Goal: Transaction & Acquisition: Purchase product/service

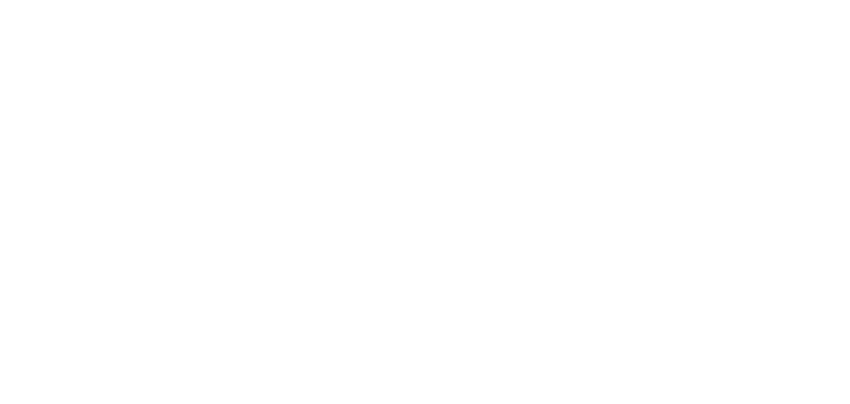
select select "*"
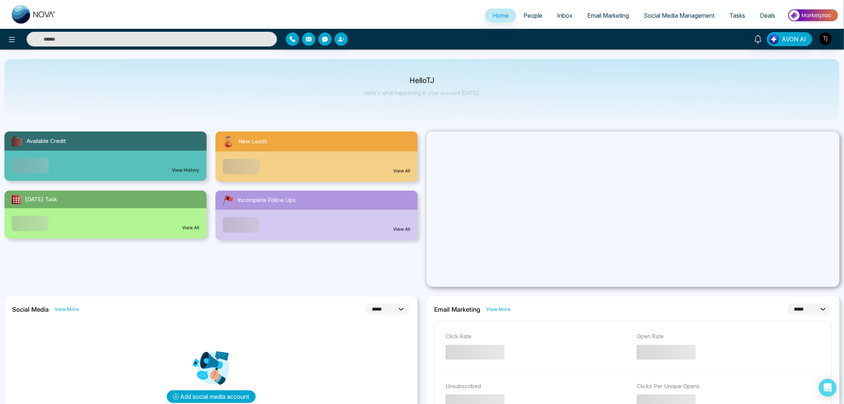
click at [816, 17] on img at bounding box center [812, 15] width 53 height 17
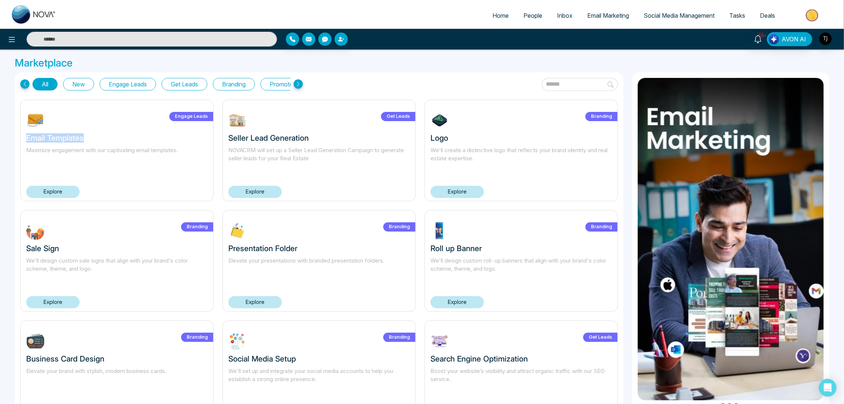
drag, startPoint x: 86, startPoint y: 139, endPoint x: 20, endPoint y: 140, distance: 66.0
click at [20, 140] on div "Engage Leads Email Templates Maximize engagement with our captivating email tem…" at bounding box center [116, 150] width 193 height 101
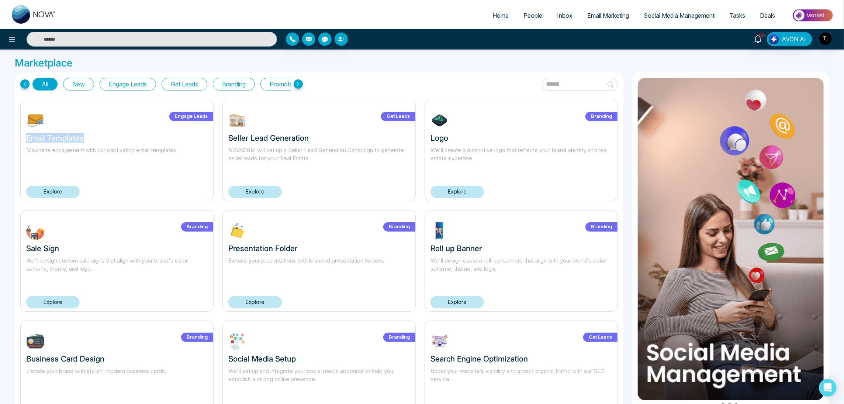
drag, startPoint x: 90, startPoint y: 138, endPoint x: 25, endPoint y: 138, distance: 65.3
click at [25, 138] on div "Engage Leads Email Templates Maximize engagement with our captivating email tem…" at bounding box center [116, 150] width 193 height 101
copy h3 "Email Templates"
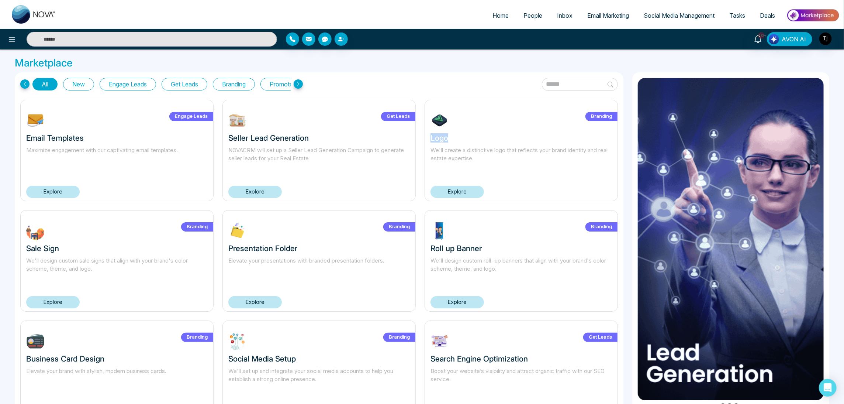
drag, startPoint x: 448, startPoint y: 137, endPoint x: 426, endPoint y: 137, distance: 21.8
click at [426, 137] on div "Branding Logo We'll create a distinctive logo that reflects your brand identity…" at bounding box center [521, 150] width 193 height 101
drag, startPoint x: 447, startPoint y: 139, endPoint x: 424, endPoint y: 140, distance: 23.2
click at [425, 140] on div "Branding Logo We'll create a distinctive logo that reflects your brand identity…" at bounding box center [521, 150] width 193 height 101
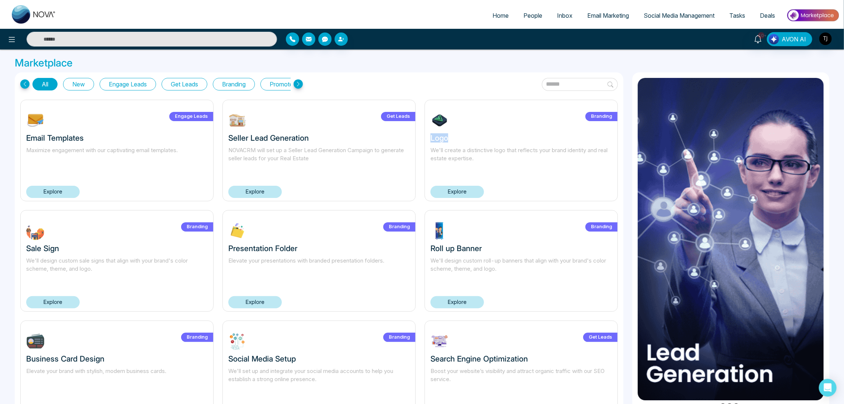
click at [425, 140] on div "Branding Logo We'll create a distinctive logo that reflects your brand identity…" at bounding box center [521, 150] width 193 height 101
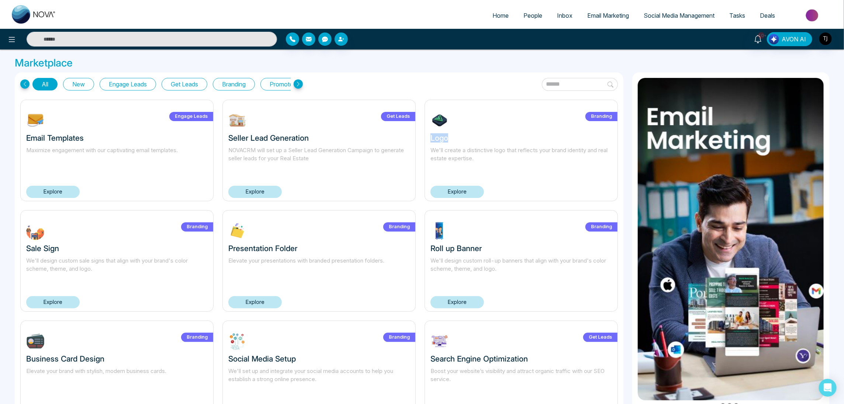
drag, startPoint x: 448, startPoint y: 134, endPoint x: 430, endPoint y: 135, distance: 17.4
click at [430, 135] on h3 "Logo" at bounding box center [520, 137] width 181 height 9
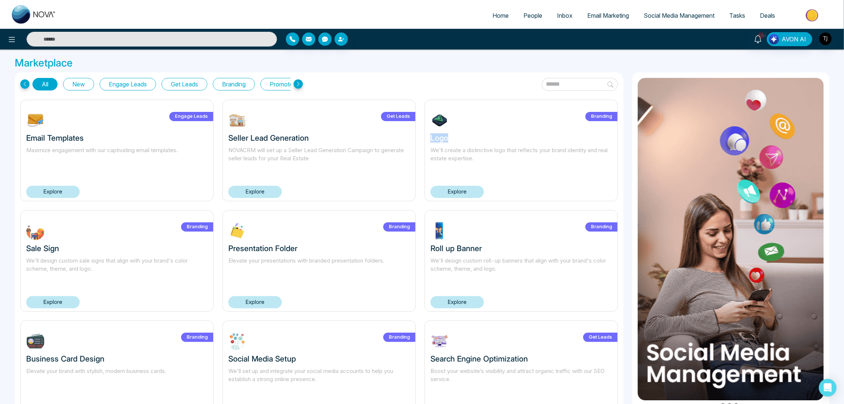
drag, startPoint x: 431, startPoint y: 135, endPoint x: 449, endPoint y: 137, distance: 17.5
click at [449, 137] on h3 "Logo" at bounding box center [520, 137] width 181 height 9
copy h3 "Logo"
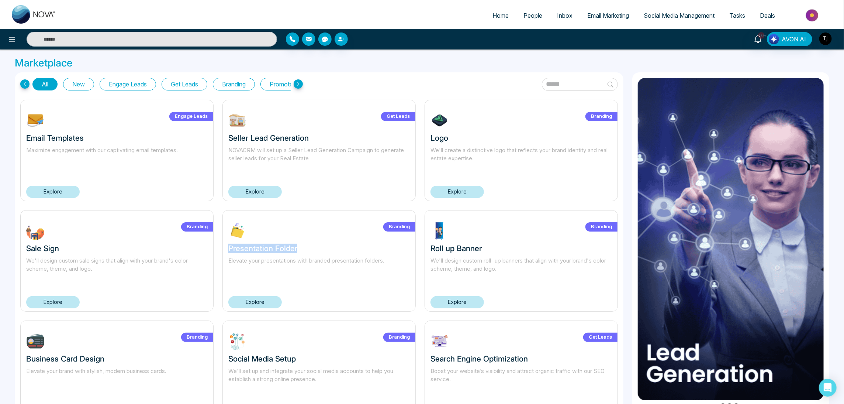
drag, startPoint x: 229, startPoint y: 248, endPoint x: 300, endPoint y: 250, distance: 70.5
click at [300, 250] on h3 "Presentation Folder" at bounding box center [318, 247] width 181 height 9
click at [223, 249] on div "Branding Presentation Folder Elevate your presentations with branded presentati…" at bounding box center [318, 260] width 193 height 101
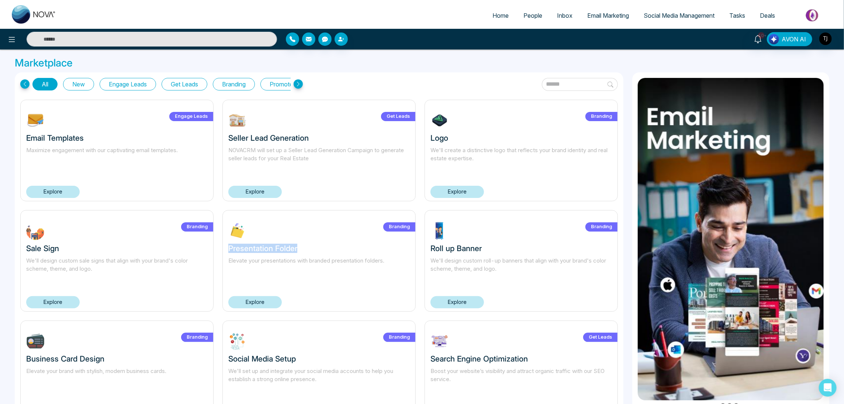
drag, startPoint x: 230, startPoint y: 247, endPoint x: 318, endPoint y: 250, distance: 87.9
click at [318, 250] on h3 "Presentation Folder" at bounding box center [318, 247] width 181 height 9
copy h3 "Presentation Folder"
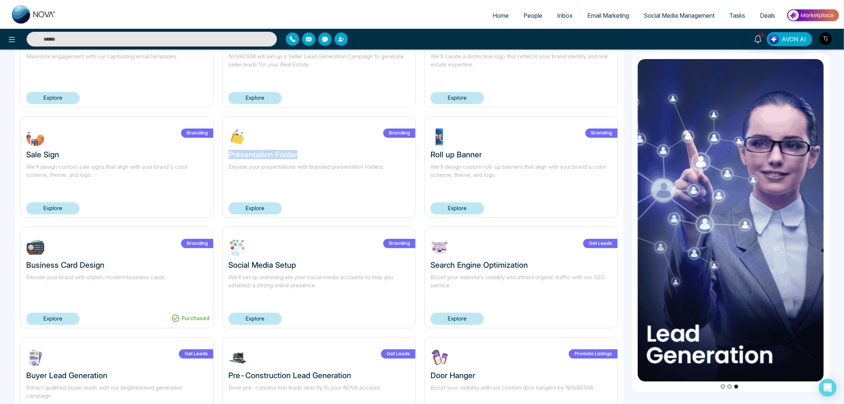
scroll to position [111, 0]
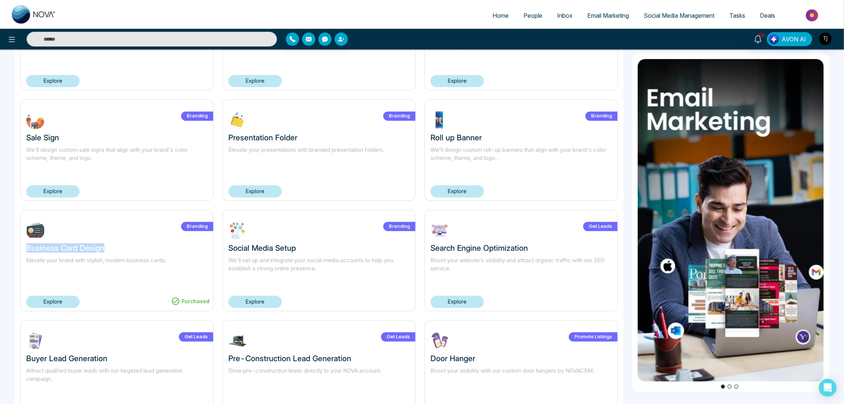
drag, startPoint x: 27, startPoint y: 246, endPoint x: 109, endPoint y: 248, distance: 82.3
click at [109, 248] on h3 "Business Card Design" at bounding box center [116, 247] width 181 height 9
copy h3 "Business Card Design"
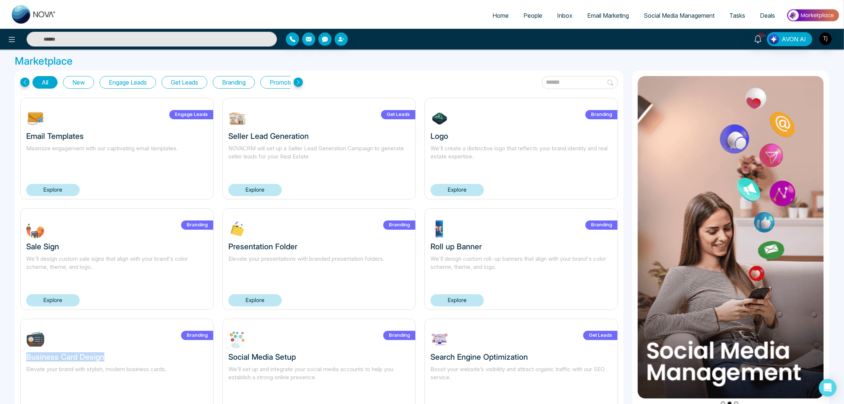
scroll to position [0, 0]
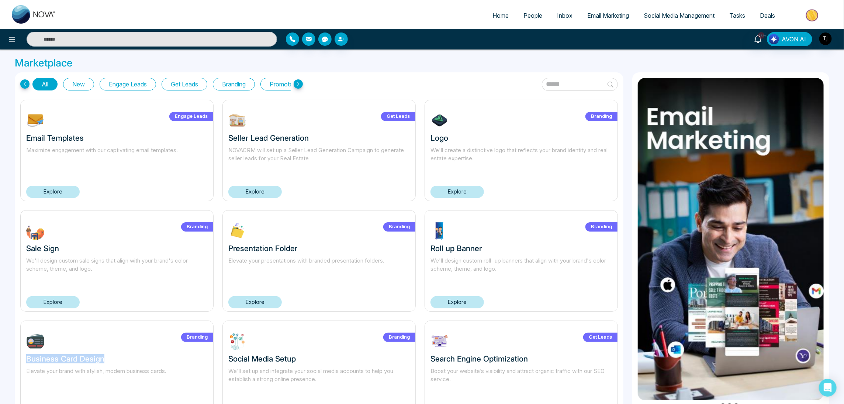
drag, startPoint x: 90, startPoint y: 336, endPoint x: 92, endPoint y: 329, distance: 7.5
click at [90, 336] on div "Purchased Branding Business Card Design Elevate your brand with stylish, modern…" at bounding box center [116, 370] width 193 height 101
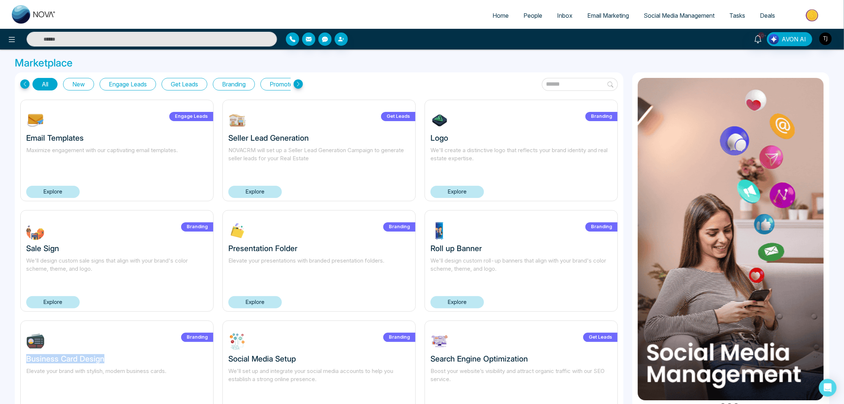
drag, startPoint x: 26, startPoint y: 356, endPoint x: 112, endPoint y: 357, distance: 86.3
click at [112, 357] on div "Purchased Branding Business Card Design Elevate your brand with stylish, modern…" at bounding box center [116, 370] width 193 height 101
copy h3 "Business Card Design"
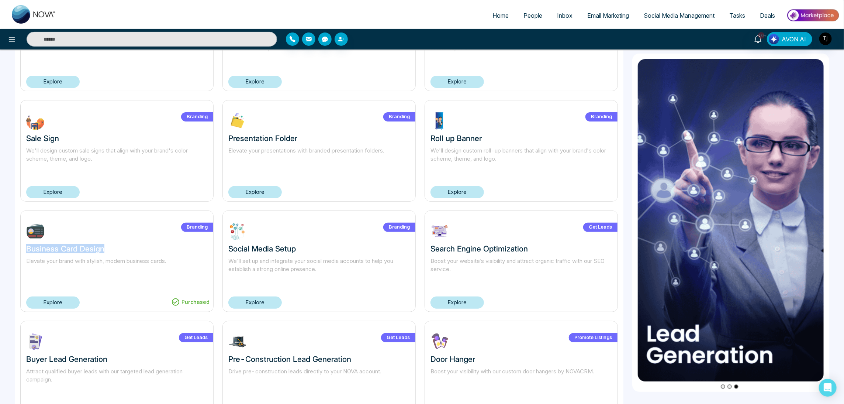
scroll to position [111, 0]
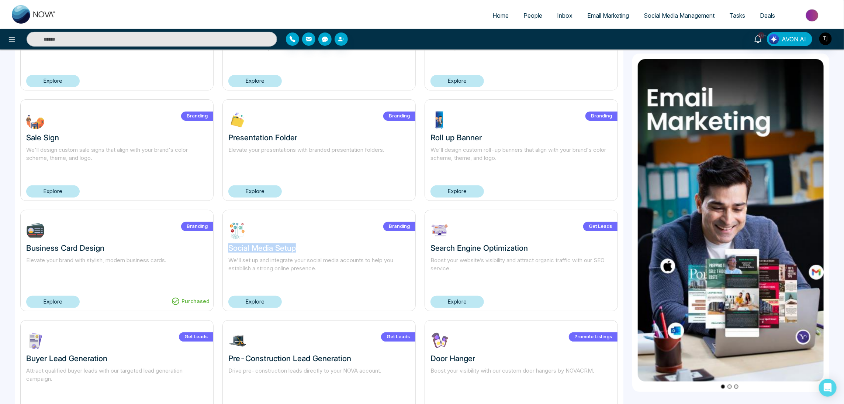
drag, startPoint x: 228, startPoint y: 250, endPoint x: 308, endPoint y: 248, distance: 80.1
click at [308, 248] on div "Branding Social Media Setup We'll set up and integrate your social media accoun…" at bounding box center [318, 260] width 193 height 101
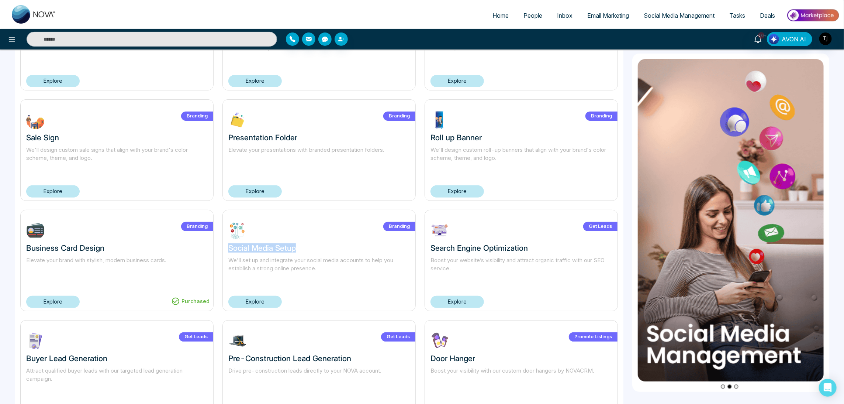
copy h3 "Social Media Setup"
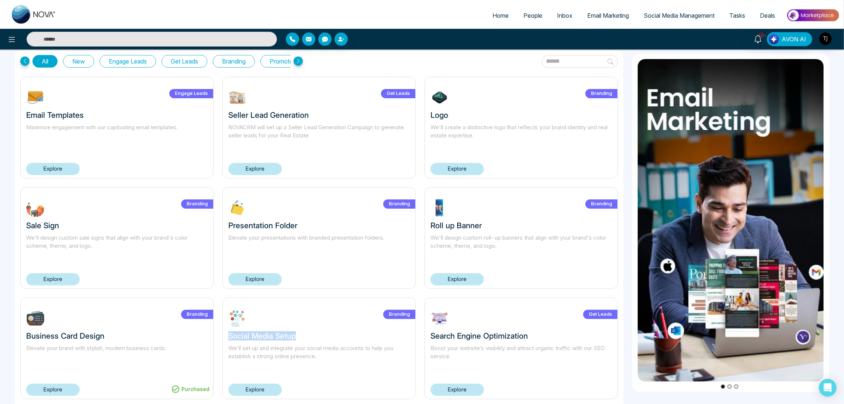
scroll to position [0, 0]
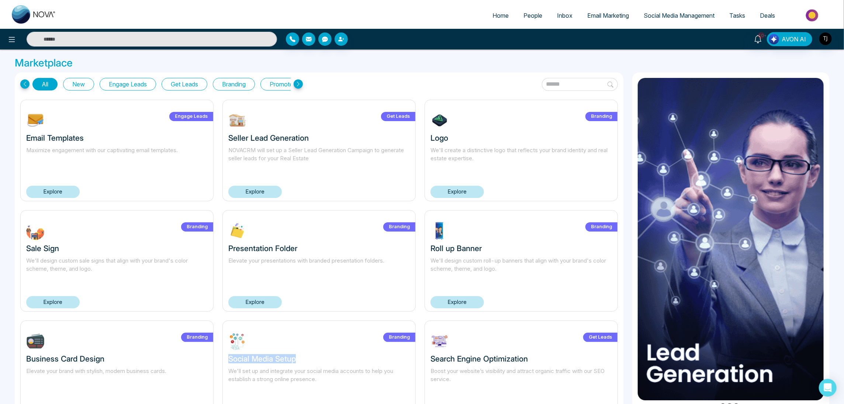
drag, startPoint x: 304, startPoint y: 337, endPoint x: 291, endPoint y: 350, distance: 18.5
click at [304, 337] on div "Branding Social Media Setup We'll set up and integrate your social media accoun…" at bounding box center [318, 370] width 193 height 101
click at [227, 359] on div "Branding Social Media Setup We'll set up and integrate your social media accoun…" at bounding box center [318, 370] width 193 height 101
drag, startPoint x: 230, startPoint y: 359, endPoint x: 300, endPoint y: 359, distance: 70.1
click at [300, 359] on h3 "Social Media Setup" at bounding box center [318, 358] width 181 height 9
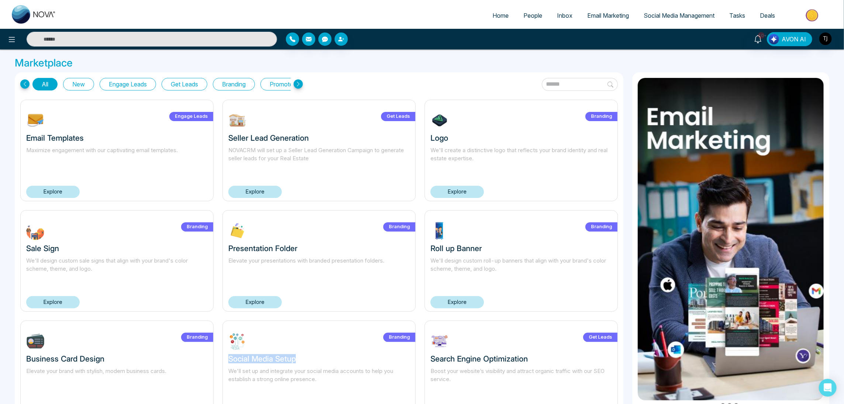
copy h3 "Social Media Setup"
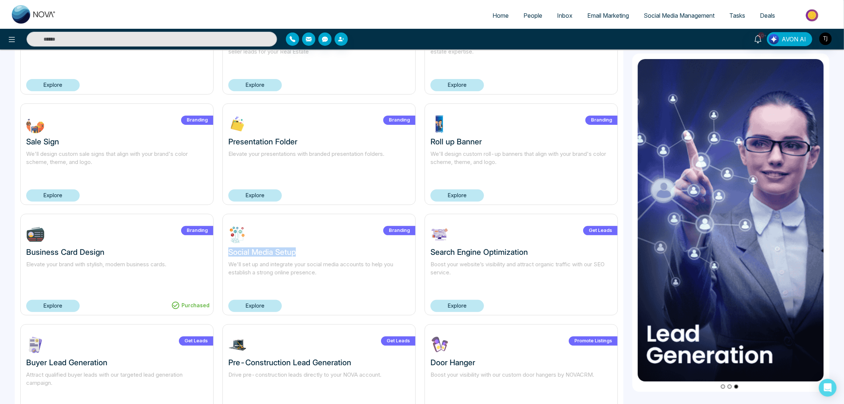
scroll to position [111, 0]
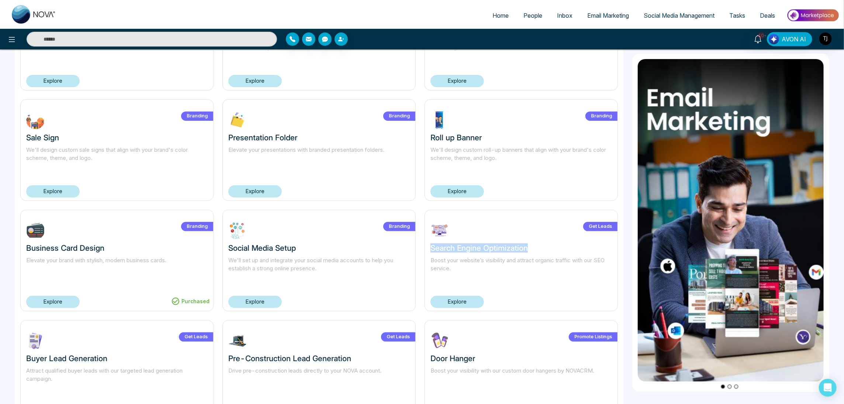
drag, startPoint x: 432, startPoint y: 249, endPoint x: 536, endPoint y: 248, distance: 104.4
click at [536, 248] on h3 "Search Engine Optimization" at bounding box center [520, 247] width 181 height 9
copy h3 "Search Engine Optimization"
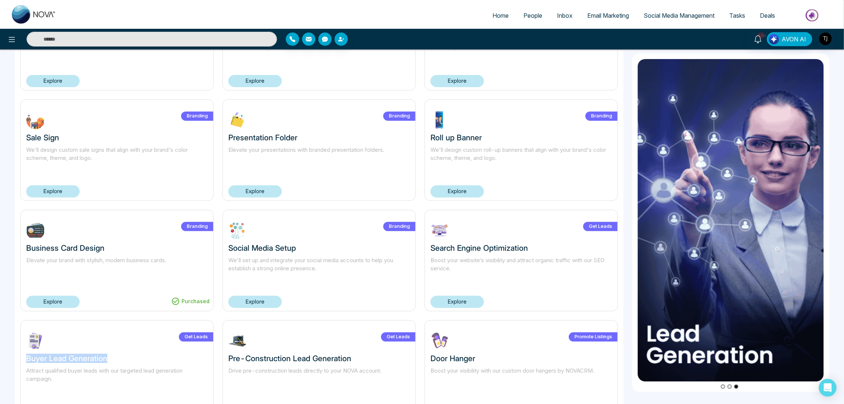
drag, startPoint x: 26, startPoint y: 357, endPoint x: 110, endPoint y: 354, distance: 83.8
click at [110, 354] on h3 "Buyer Lead Generation" at bounding box center [116, 357] width 181 height 9
drag, startPoint x: 26, startPoint y: 360, endPoint x: 113, endPoint y: 358, distance: 87.4
click at [113, 358] on h3 "Buyer Lead Generation" at bounding box center [116, 357] width 181 height 9
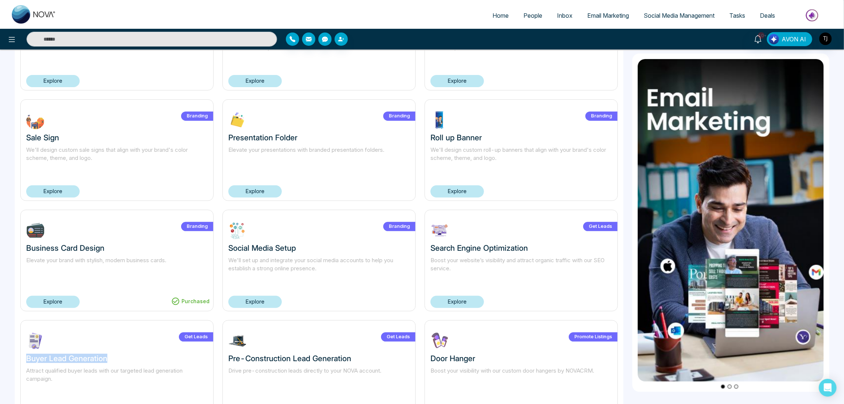
copy h3 "Buyer Lead Generation"
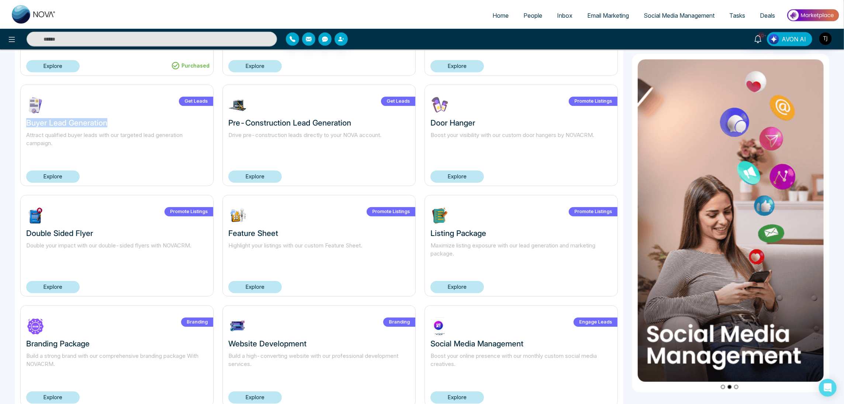
scroll to position [370, 0]
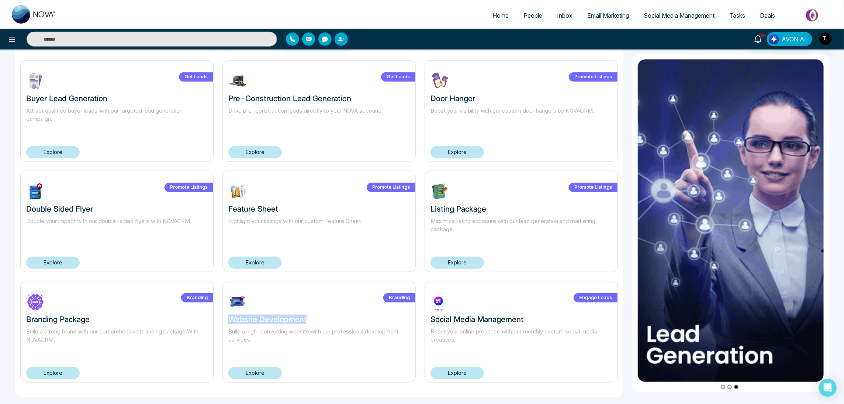
drag, startPoint x: 229, startPoint y: 319, endPoint x: 322, endPoint y: 322, distance: 93.0
click at [322, 322] on h3 "Website Development" at bounding box center [318, 318] width 181 height 9
copy h3 "Website Development"
drag, startPoint x: 25, startPoint y: 321, endPoint x: 98, endPoint y: 318, distance: 72.4
click at [98, 318] on div "Branding Branding Package Build a strong brand with our comprehensive branding …" at bounding box center [116, 331] width 193 height 101
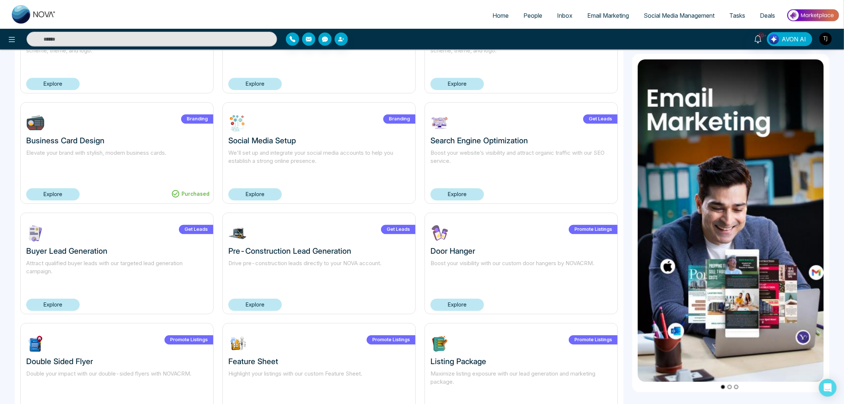
scroll to position [221, 0]
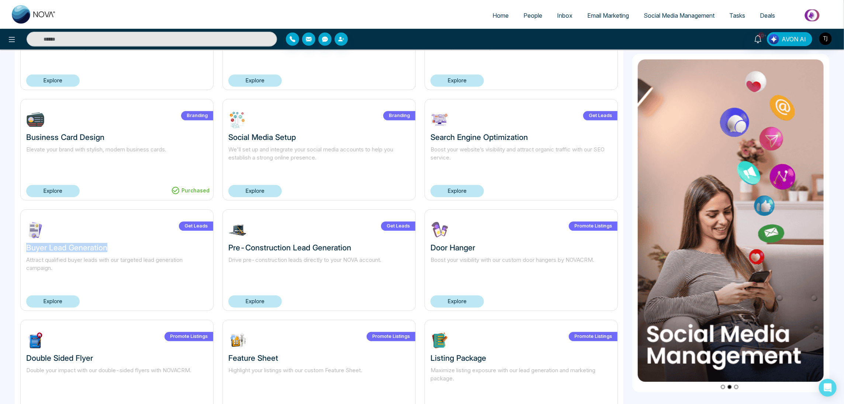
drag, startPoint x: 27, startPoint y: 249, endPoint x: 107, endPoint y: 248, distance: 79.7
click at [107, 248] on h3 "Buyer Lead Generation" at bounding box center [116, 247] width 181 height 9
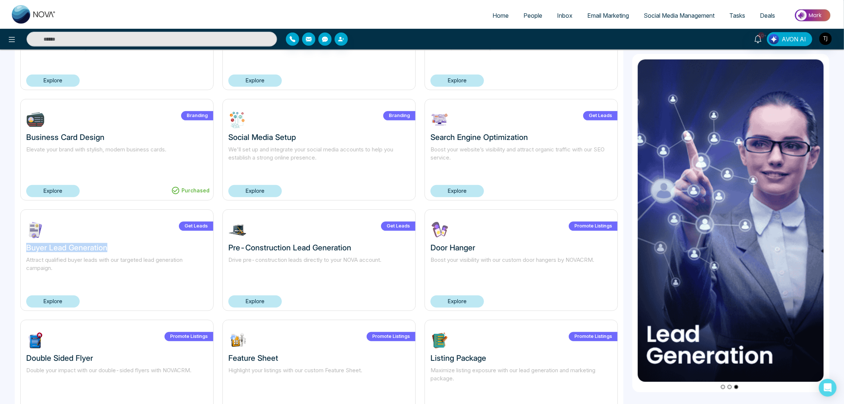
scroll to position [0, 0]
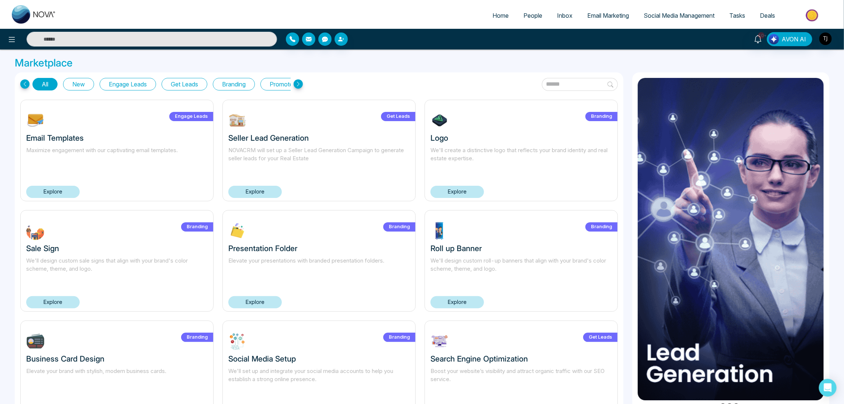
click at [363, 82] on div "All New Engage Leads Get Leads Branding Promote Listings" at bounding box center [319, 84] width 598 height 13
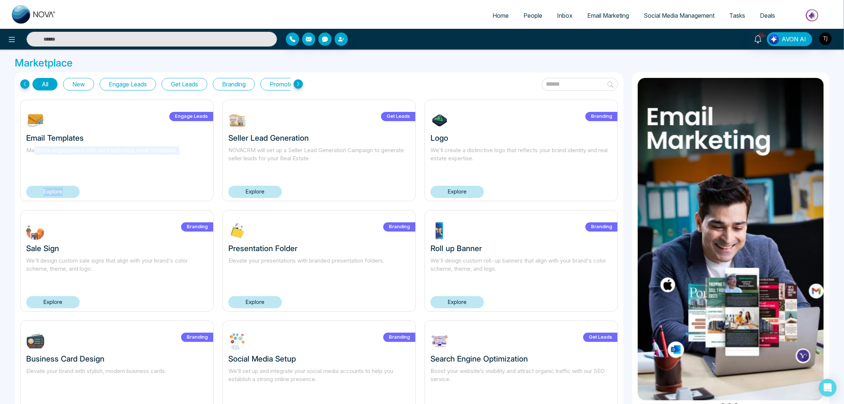
drag, startPoint x: 34, startPoint y: 184, endPoint x: 78, endPoint y: 193, distance: 45.1
click at [78, 193] on div "Engage Leads Email Templates Maximize engagement with our captivating email tem…" at bounding box center [116, 150] width 193 height 101
click at [127, 186] on div "Engage Leads Email Templates Maximize engagement with our captivating email tem…" at bounding box center [116, 150] width 193 height 101
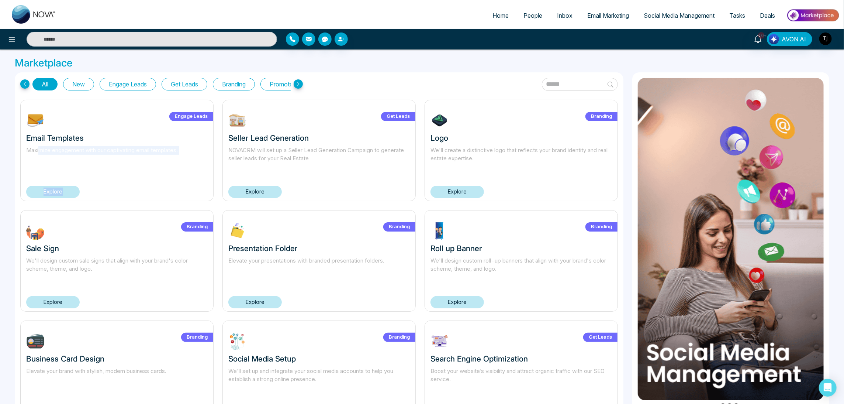
drag, startPoint x: 40, startPoint y: 179, endPoint x: 68, endPoint y: 191, distance: 30.1
click at [68, 191] on div "Engage Leads Email Templates Maximize engagement with our captivating email tem…" at bounding box center [116, 150] width 193 height 101
click at [130, 191] on div "Engage Leads Email Templates Maximize engagement with our captivating email tem…" at bounding box center [116, 150] width 193 height 101
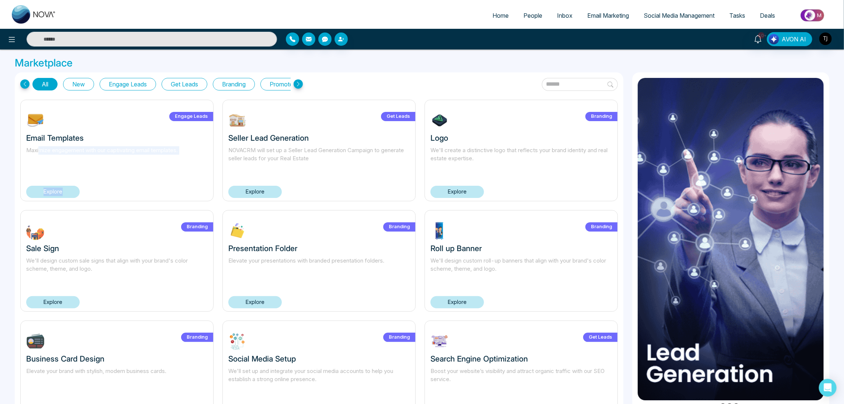
drag, startPoint x: 39, startPoint y: 203, endPoint x: 67, endPoint y: 191, distance: 30.7
click at [107, 191] on div "Engage Leads Email Templates Maximize engagement with our captivating email tem…" at bounding box center [116, 150] width 193 height 101
